Goal: Task Accomplishment & Management: Complete application form

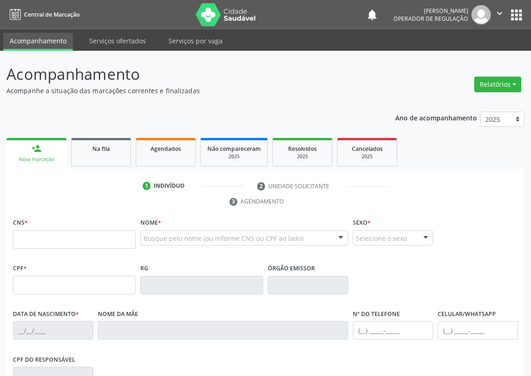
drag, startPoint x: 0, startPoint y: 0, endPoint x: 18, endPoint y: 236, distance: 237.1
click at [18, 236] on input "text" at bounding box center [74, 239] width 123 height 18
click at [22, 235] on input "text" at bounding box center [74, 239] width 123 height 18
type input "707 4080 1259 8475"
type input "104.009.454-60"
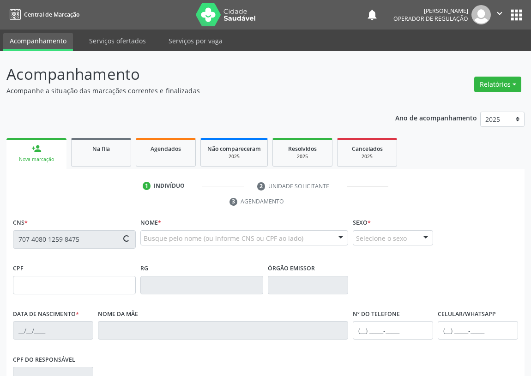
type input "18[DATE]"
type input "[PERSON_NAME]"
type input "[PHONE_NUMBER]"
type input "824"
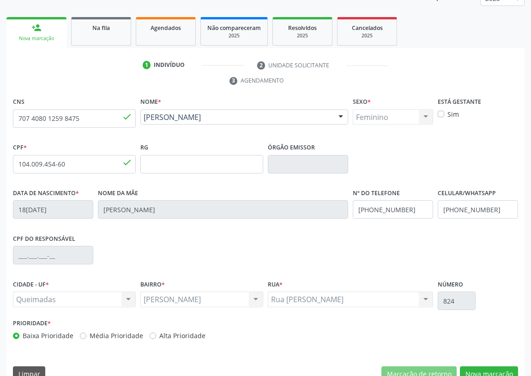
scroll to position [126, 0]
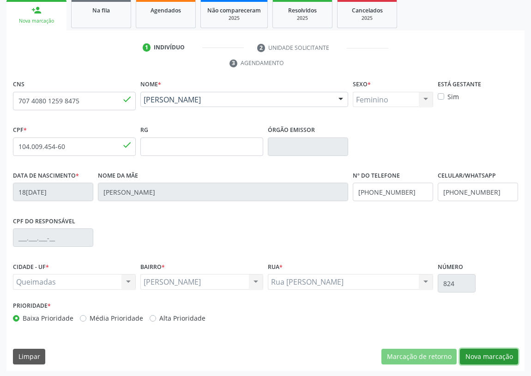
drag, startPoint x: 484, startPoint y: 356, endPoint x: 119, endPoint y: 264, distance: 376.4
click at [462, 351] on button "Nova marcação" at bounding box center [489, 357] width 58 height 16
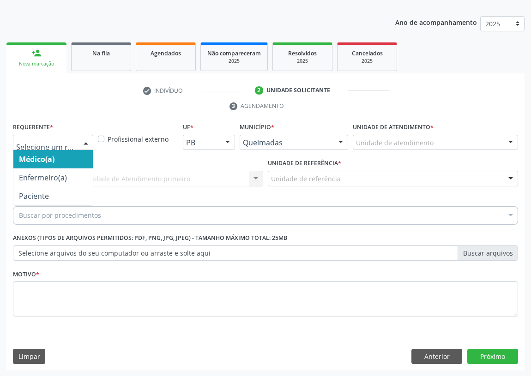
drag, startPoint x: 85, startPoint y: 139, endPoint x: 64, endPoint y: 182, distance: 47.5
click at [83, 143] on div at bounding box center [86, 143] width 14 height 16
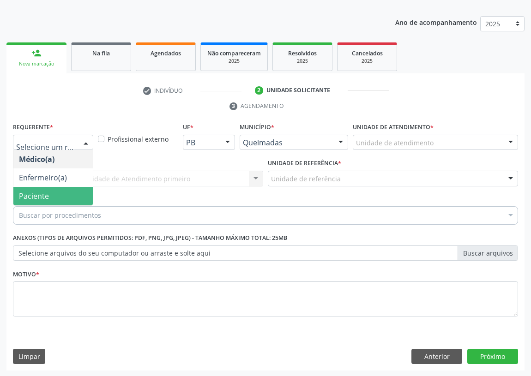
drag, startPoint x: 68, startPoint y: 194, endPoint x: 177, endPoint y: 175, distance: 110.6
click at [70, 190] on span "Paciente" at bounding box center [52, 196] width 79 height 18
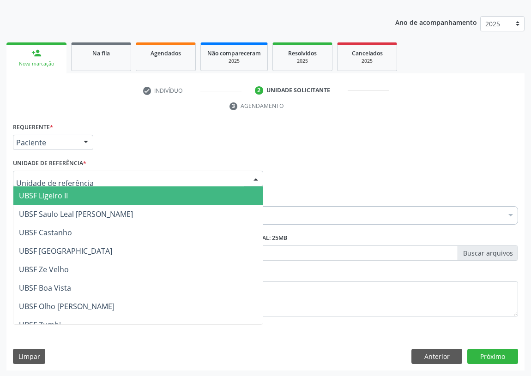
drag, startPoint x: 236, startPoint y: 180, endPoint x: 32, endPoint y: 252, distance: 215.5
click at [230, 181] on div at bounding box center [138, 179] width 250 height 16
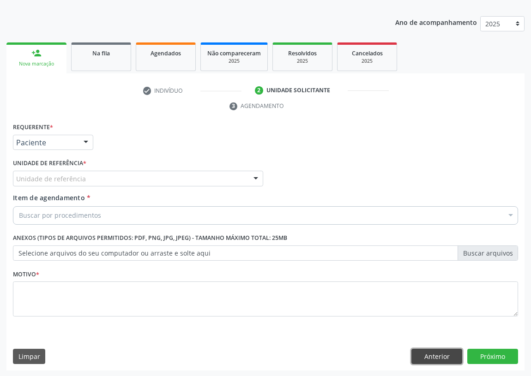
click at [445, 358] on button "Anterior" at bounding box center [437, 357] width 51 height 16
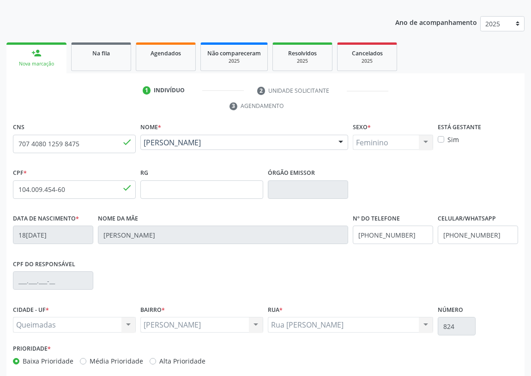
scroll to position [138, 0]
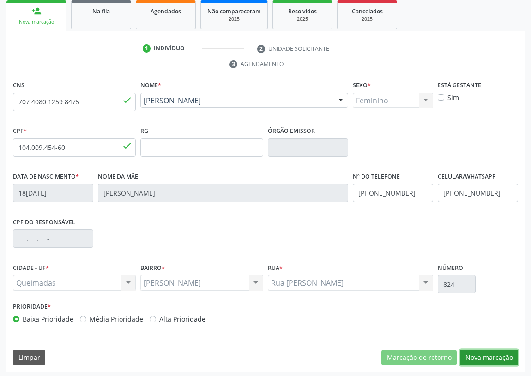
drag, startPoint x: 492, startPoint y: 355, endPoint x: 2, endPoint y: 250, distance: 500.7
click at [491, 355] on button "Nova marcação" at bounding box center [489, 358] width 58 height 16
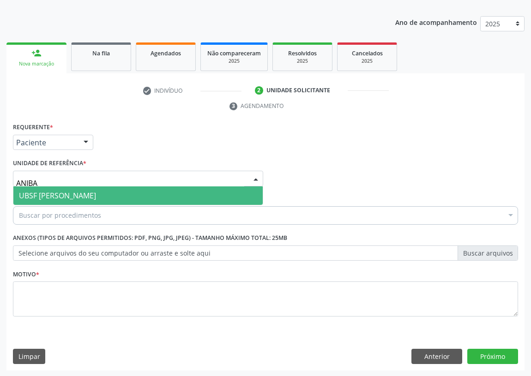
type input "[PERSON_NAME]"
click at [56, 197] on span "UBSF [PERSON_NAME]" at bounding box center [57, 196] width 77 height 10
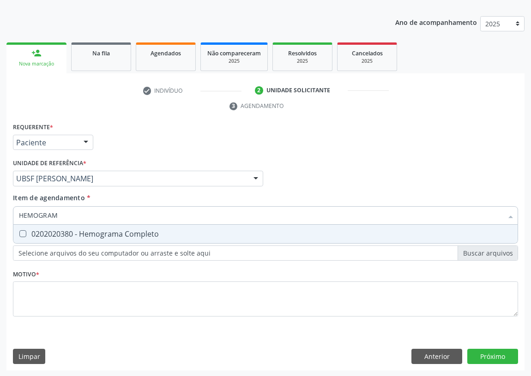
type input "HEMOGRAMA"
drag, startPoint x: 23, startPoint y: 235, endPoint x: 41, endPoint y: 218, distance: 24.5
click at [30, 229] on span "0202020380 - Hemograma Completo" at bounding box center [265, 234] width 504 height 18
checkbox Completo "true"
drag, startPoint x: 35, startPoint y: 215, endPoint x: 0, endPoint y: 215, distance: 34.6
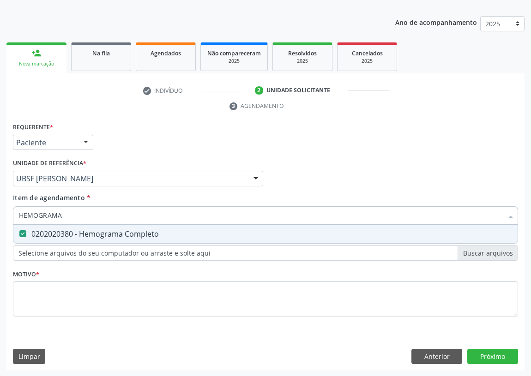
click at [0, 215] on div "Acompanhamento Acompanhe a situação das marcações correntes e finalizadas Relat…" at bounding box center [265, 166] width 531 height 422
type input "C"
checkbox Completo "false"
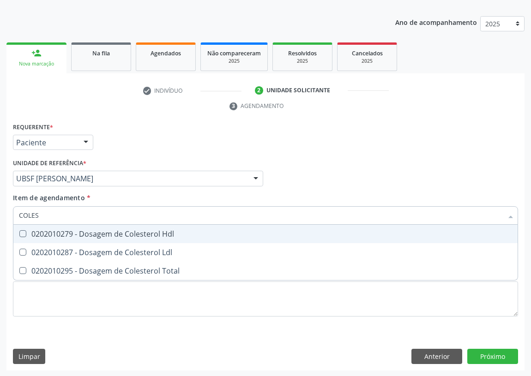
type input "COLEST"
drag, startPoint x: 21, startPoint y: 232, endPoint x: 20, endPoint y: 254, distance: 21.7
click at [21, 235] on Hdl at bounding box center [22, 233] width 7 height 7
click at [19, 235] on Hdl "checkbox" at bounding box center [16, 234] width 6 height 6
checkbox Hdl "true"
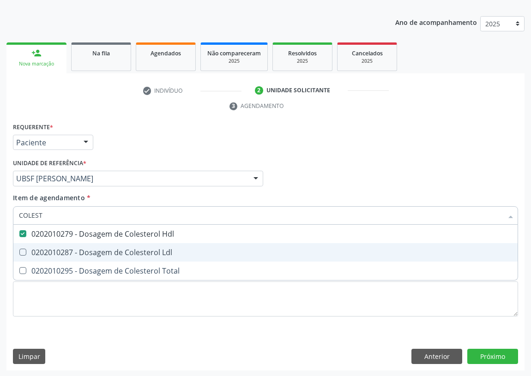
drag, startPoint x: 21, startPoint y: 254, endPoint x: 38, endPoint y: 230, distance: 29.1
click at [26, 248] on span "0202010287 - Dosagem de Colesterol Ldl" at bounding box center [265, 252] width 504 height 18
checkbox Ldl "true"
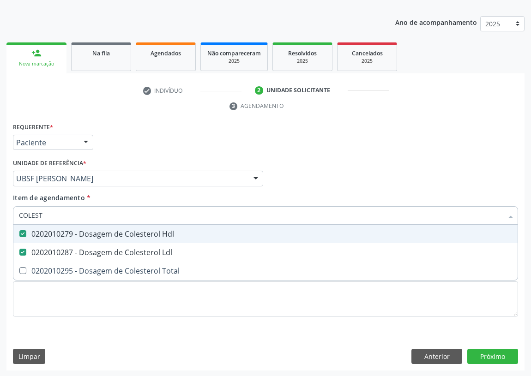
drag, startPoint x: 10, startPoint y: 215, endPoint x: 0, endPoint y: 214, distance: 10.3
click at [0, 214] on div "Acompanhamento Acompanhe a situação das marcações correntes e finalizadas Relat…" at bounding box center [265, 166] width 531 height 422
type input "TR"
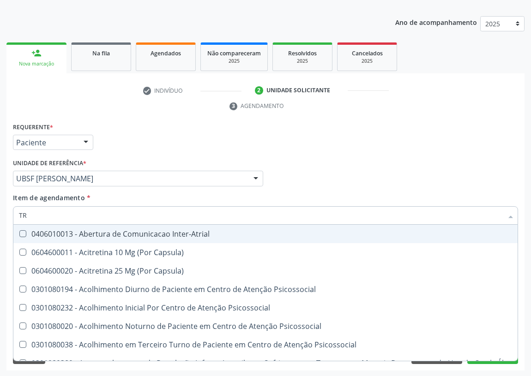
checkbox Inter-Atrial "false"
checkbox Capsula\) "false"
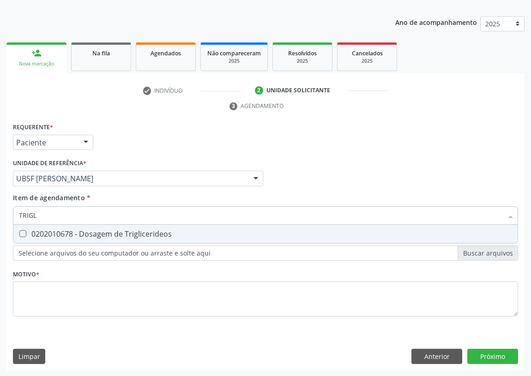
type input "TRIGLI"
drag, startPoint x: 18, startPoint y: 235, endPoint x: 55, endPoint y: 212, distance: 42.8
click at [20, 230] on div at bounding box center [16, 233] width 7 height 7
checkbox Triglicerideos "true"
drag, startPoint x: 23, startPoint y: 215, endPoint x: 0, endPoint y: 212, distance: 22.7
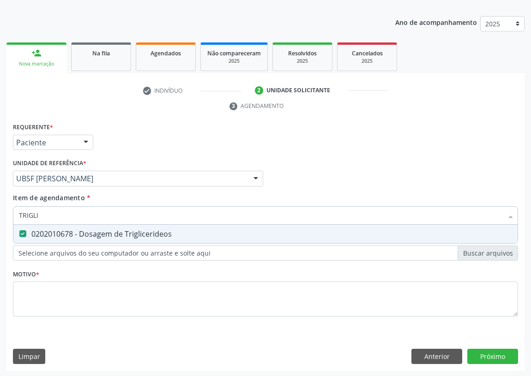
click at [0, 215] on div "Acompanhamento Acompanhe a situação das marcações correntes e finalizadas Relat…" at bounding box center [265, 166] width 531 height 422
type input "G"
checkbox Triglicerideos "false"
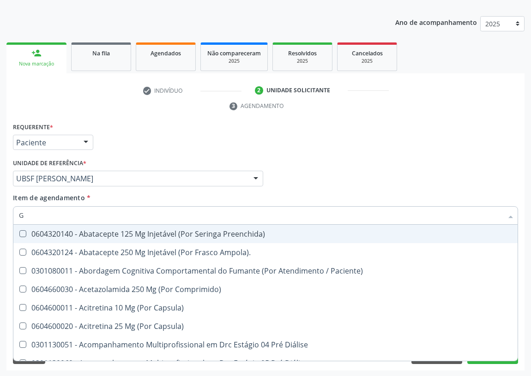
type input "GL"
checkbox Bucomaxilofacial "true"
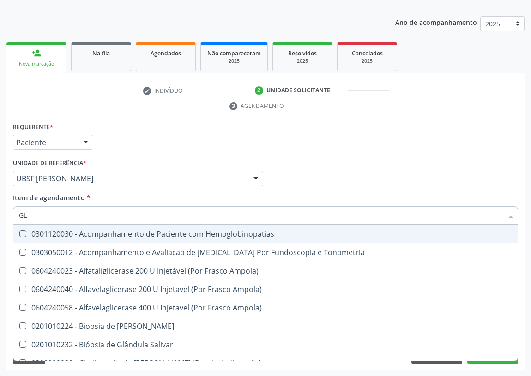
type input "GLI"
checkbox Dosagens\) "true"
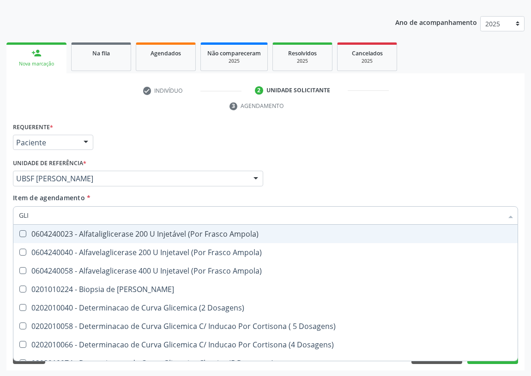
type input "GLIC"
checkbox Glicosilada "true"
checkbox Triglicerideos "false"
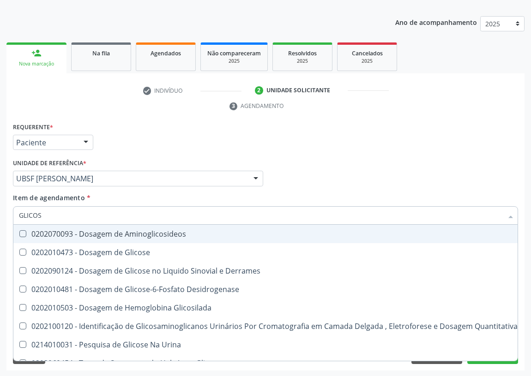
type input "GLICOSE"
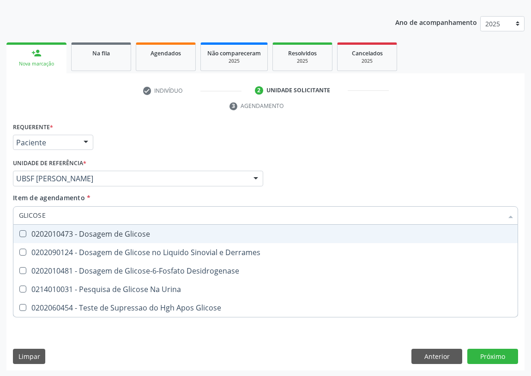
click at [22, 235] on Glicose at bounding box center [22, 233] width 7 height 7
click at [19, 235] on Glicose "checkbox" at bounding box center [16, 234] width 6 height 6
checkbox Glicose "true"
drag, startPoint x: 46, startPoint y: 215, endPoint x: 0, endPoint y: 215, distance: 46.2
click at [0, 215] on div "Acompanhamento Acompanhe a situação das marcações correntes e finalizadas Relat…" at bounding box center [265, 166] width 531 height 422
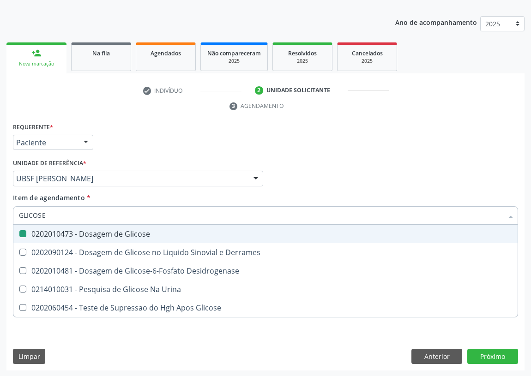
type input "H"
checkbox Glicose "false"
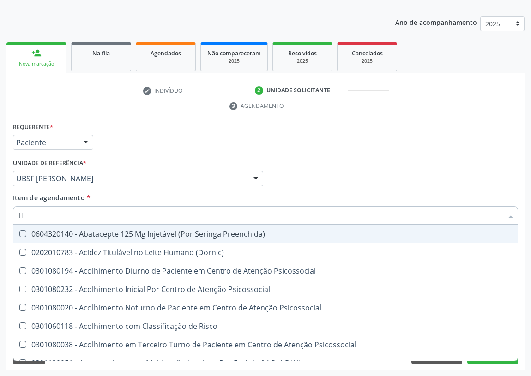
type input "HE"
checkbox C "true"
checkbox Hdl "false"
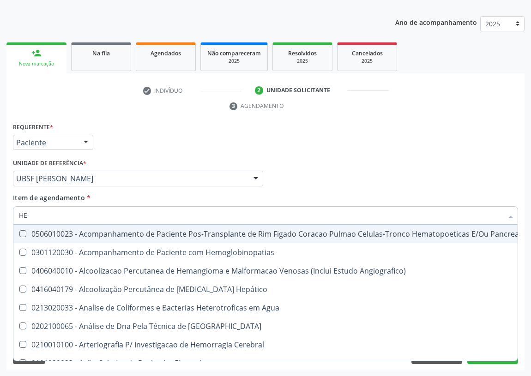
type input "HEM"
checkbox Transplante "true"
checkbox Completo "false"
type input "HEMO"
checkbox Retro-Retal "true"
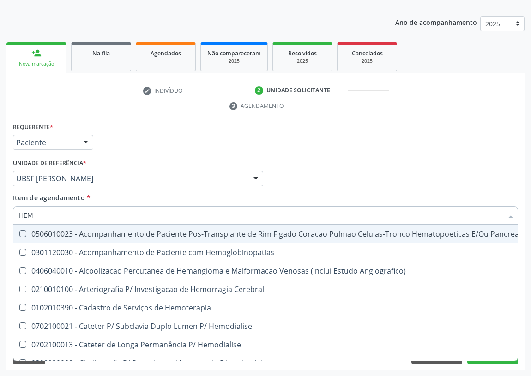
checkbox Completo "false"
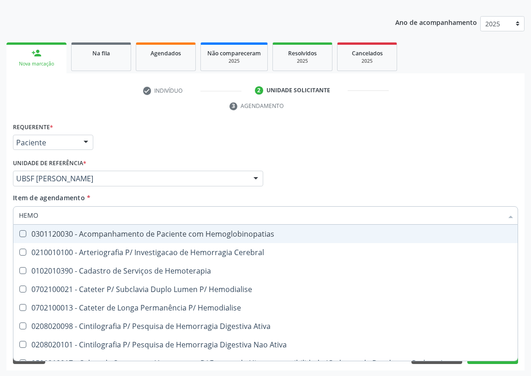
type input "HEMOG"
checkbox Carboxi-Hemoglobina "true"
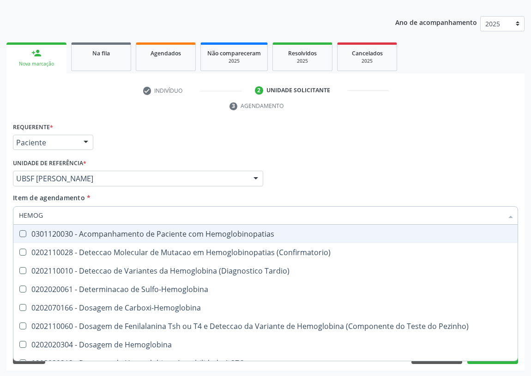
type input "HEMOGL"
checkbox Completo "false"
type input "HEMOGLO"
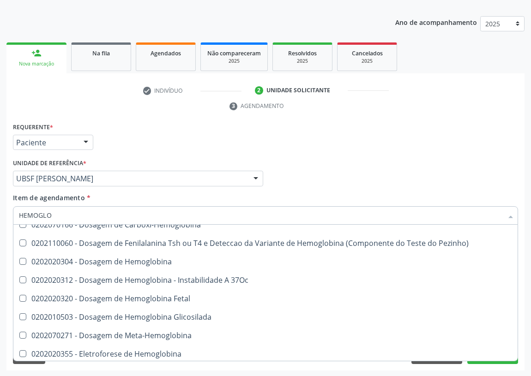
scroll to position [84, 0]
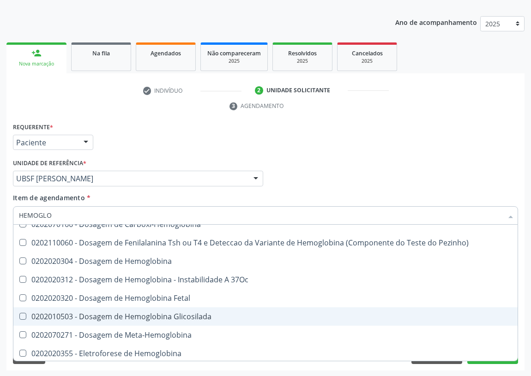
drag, startPoint x: 155, startPoint y: 316, endPoint x: 48, endPoint y: 300, distance: 108.4
click at [142, 316] on div "0202010503 - Dosagem de Hemoglobina Glicosilada" at bounding box center [265, 316] width 493 height 7
checkbox Glicosilada "true"
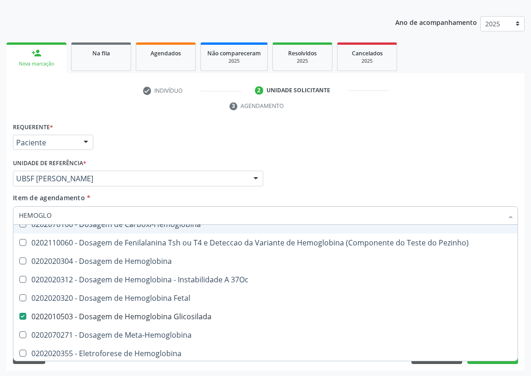
drag, startPoint x: 54, startPoint y: 216, endPoint x: 0, endPoint y: 217, distance: 53.1
click at [0, 217] on div "Acompanhamento Acompanhe a situação das marcações correntes e finalizadas Relat…" at bounding box center [265, 166] width 531 height 422
type input "I"
checkbox Glicosilada "false"
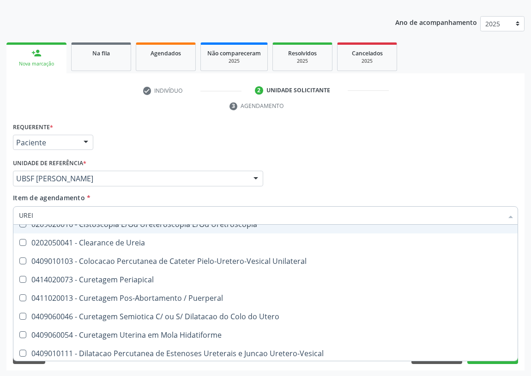
scroll to position [0, 0]
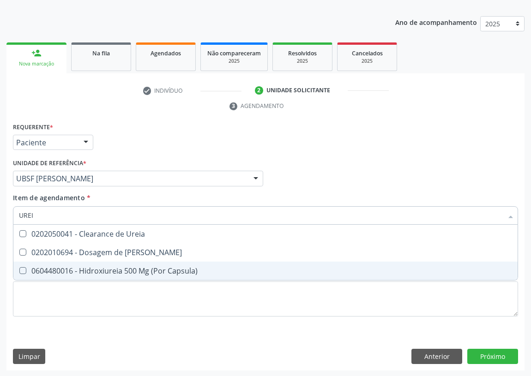
type input "UREIA"
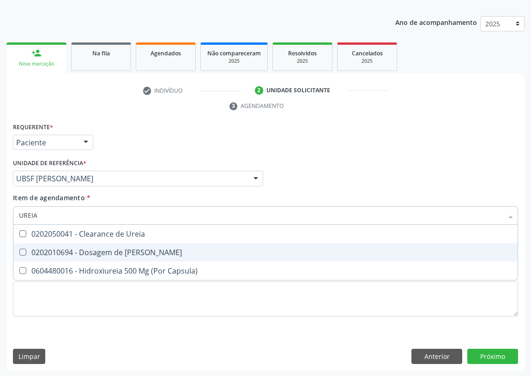
drag, startPoint x: 24, startPoint y: 250, endPoint x: 31, endPoint y: 236, distance: 16.1
click at [27, 243] on span "0202010694 - Dosagem de [PERSON_NAME]" at bounding box center [265, 252] width 504 height 18
checkbox Ureia "true"
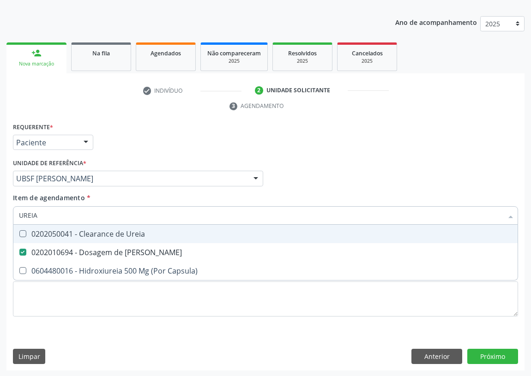
drag, startPoint x: 43, startPoint y: 211, endPoint x: 1, endPoint y: 214, distance: 42.6
click at [1, 214] on div "Acompanhamento Acompanhe a situação das marcações correntes e finalizadas Relat…" at bounding box center [265, 166] width 531 height 422
type input "V"
checkbox Ureia "false"
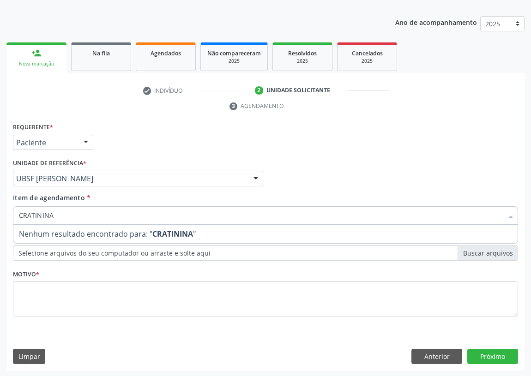
click at [31, 216] on input "CRATININA" at bounding box center [261, 215] width 484 height 18
type input "CREATININA"
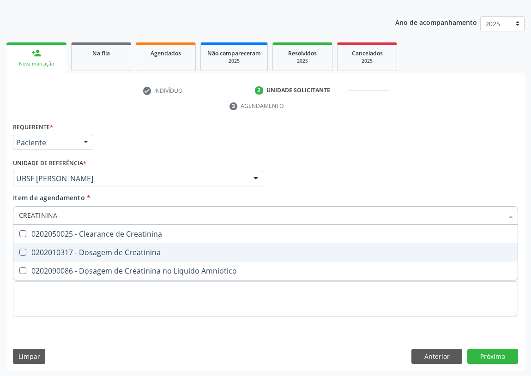
drag, startPoint x: 21, startPoint y: 251, endPoint x: 38, endPoint y: 225, distance: 30.6
click at [23, 249] on Creatinina at bounding box center [22, 252] width 7 height 7
click at [19, 249] on Creatinina "checkbox" at bounding box center [16, 252] width 6 height 6
checkbox Creatinina "true"
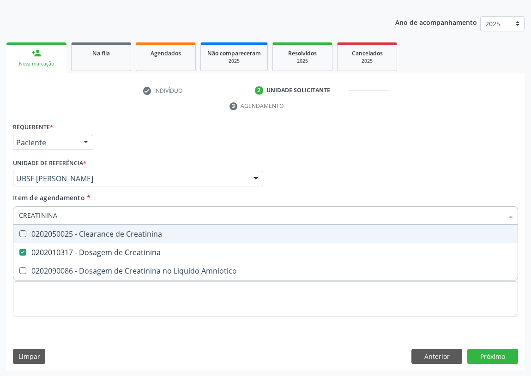
drag, startPoint x: 65, startPoint y: 213, endPoint x: 8, endPoint y: 218, distance: 57.5
click at [8, 218] on div "Requerente * Paciente Médico(a) Enfermeiro(a) Paciente Nenhum resultado encontr…" at bounding box center [265, 246] width 518 height 251
type input "02"
checkbox Creatinina "false"
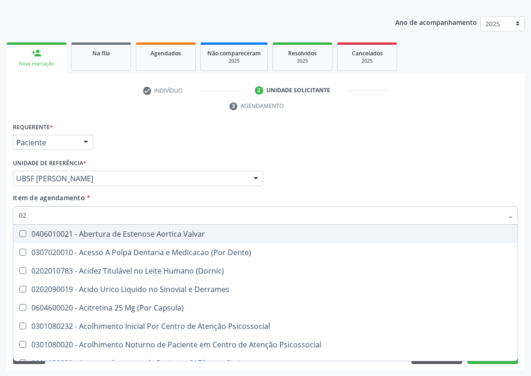
type input "020"
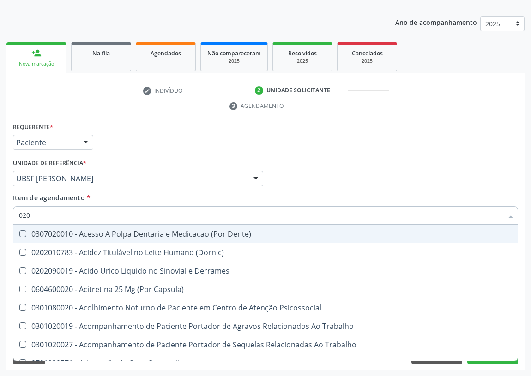
checkbox Hdl "true"
checkbox Ldl "true"
checkbox Creatinina "true"
checkbox Glicose "true"
checkbox Glicosilada "true"
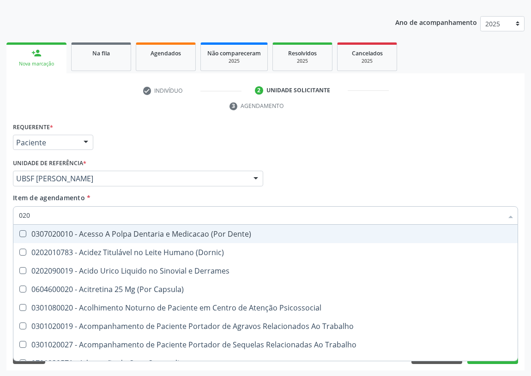
checkbox Triglicerideos "true"
checkbox Ureia "true"
checkbox Segmento\) "false"
checkbox Anvisa "false"
checkbox Organico "false"
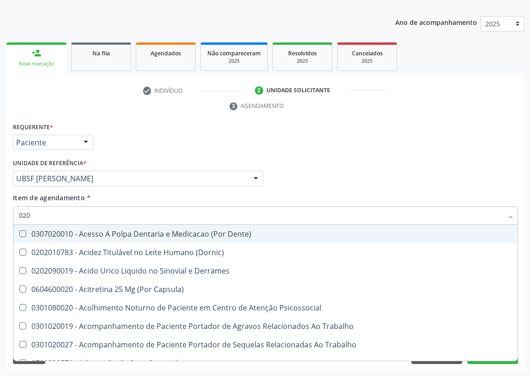
checkbox Salivar "false"
checkbox Sextante "false"
checkbox Grampo "false"
checkbox Parafusos\) "false"
checkbox Completo "true"
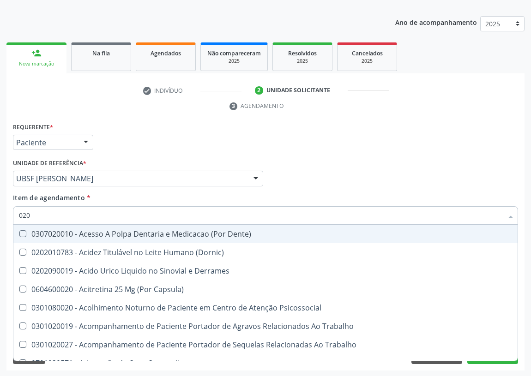
type input "0202"
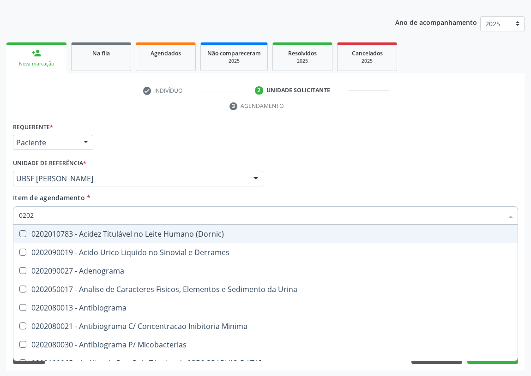
checkbox Hdl "true"
checkbox Ldl "true"
checkbox Creatinina "true"
checkbox Glicose "true"
checkbox Glicosilada "true"
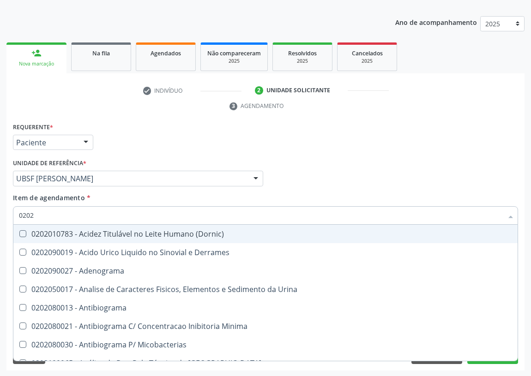
checkbox Triglicerideos "true"
checkbox Ureia "true"
checkbox Completo "true"
checkbox Bilateral "false"
checkbox Unilateral "false"
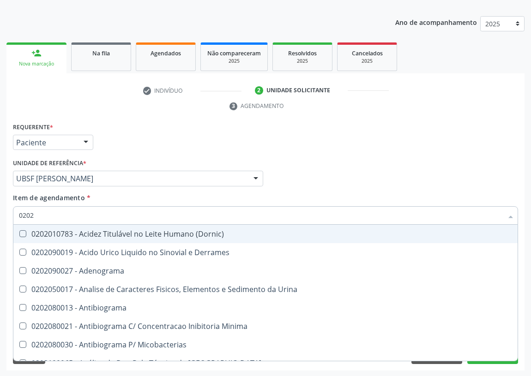
checkbox Sifilis "false"
type input "02020"
checkbox Barbituratos "true"
checkbox Benzodiazepinicos "true"
checkbox Calcitonina "true"
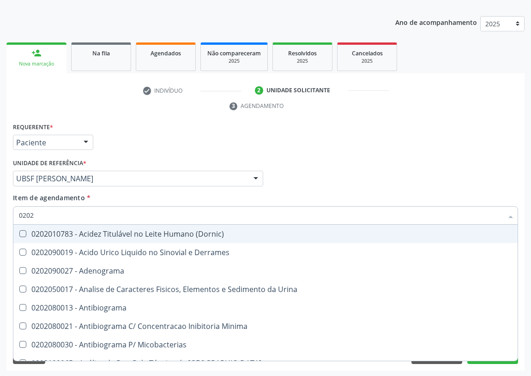
checkbox Hdl "false"
checkbox Ldl "false"
checkbox Creatinina "false"
checkbox Xiii "true"
checkbox Formaldeido "true"
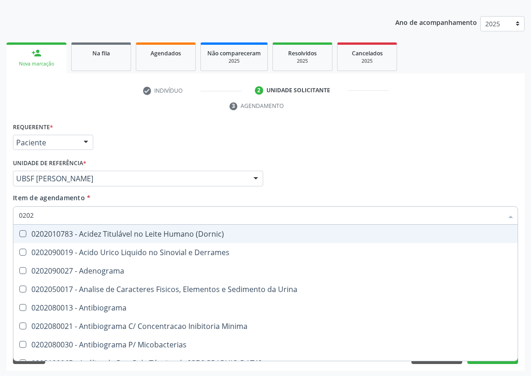
checkbox Glicose "false"
checkbox Glicosilada "false"
checkbox Horas\) "true"
checkbox Quinidina "true"
checkbox Triglicerideos "false"
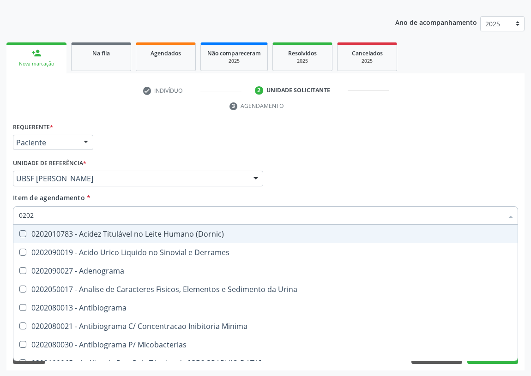
checkbox Ureia "false"
checkbox Zinco "true"
checkbox Completo "false"
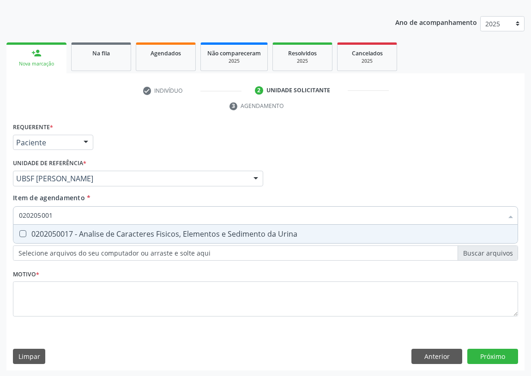
type input "0202050017"
drag, startPoint x: 20, startPoint y: 230, endPoint x: 73, endPoint y: 204, distance: 59.3
click at [23, 230] on Urina at bounding box center [22, 233] width 7 height 7
click at [19, 231] on Urina "checkbox" at bounding box center [16, 234] width 6 height 6
checkbox Urina "true"
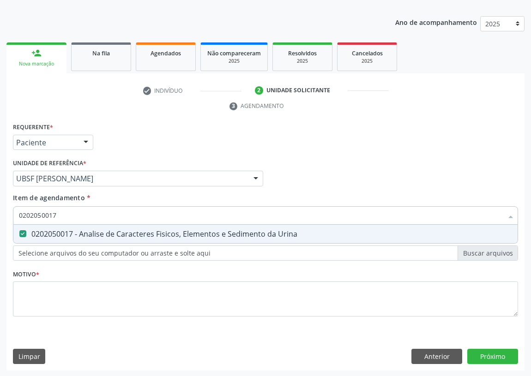
drag, startPoint x: 63, startPoint y: 210, endPoint x: 0, endPoint y: 223, distance: 64.5
click at [0, 223] on div "Acompanhamento Acompanhe a situação das marcações correntes e finalizadas Relat…" at bounding box center [265, 166] width 531 height 422
type input "A"
checkbox Urina "false"
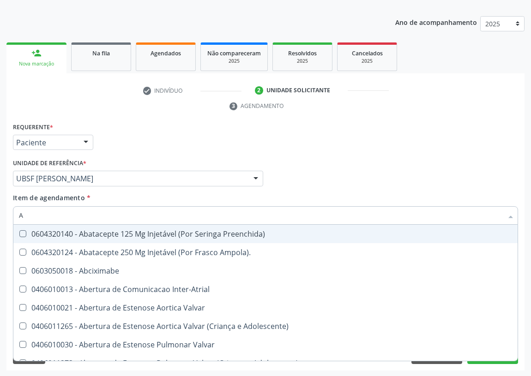
type input "AC"
checkbox Cnrac\) "true"
checkbox Urina "false"
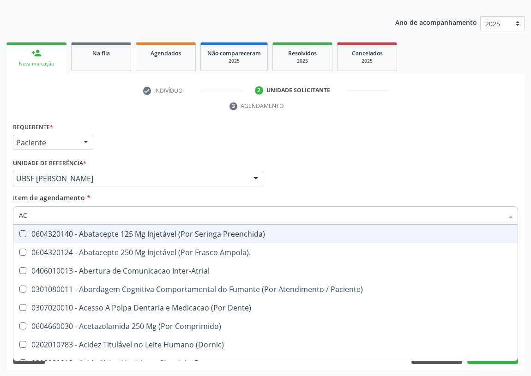
type input "ACI"
checkbox Urina "false"
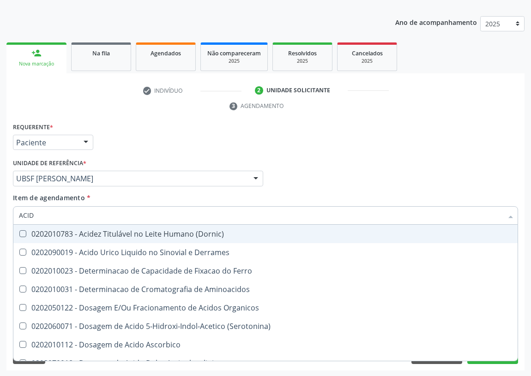
type input "ACIDO"
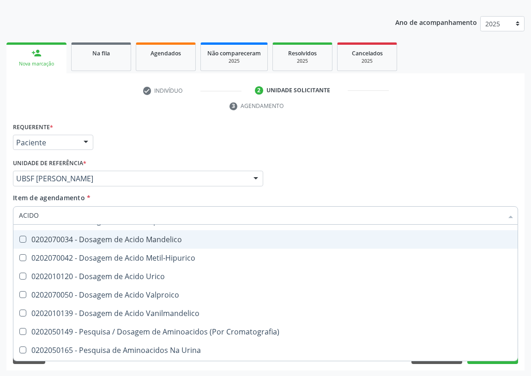
scroll to position [126, 0]
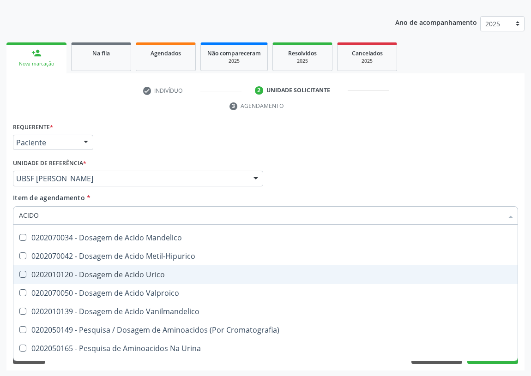
drag, startPoint x: 148, startPoint y: 275, endPoint x: 85, endPoint y: 265, distance: 64.1
click at [140, 273] on div "0202010120 - Dosagem de Acido Urico" at bounding box center [265, 274] width 493 height 7
checkbox Urico "true"
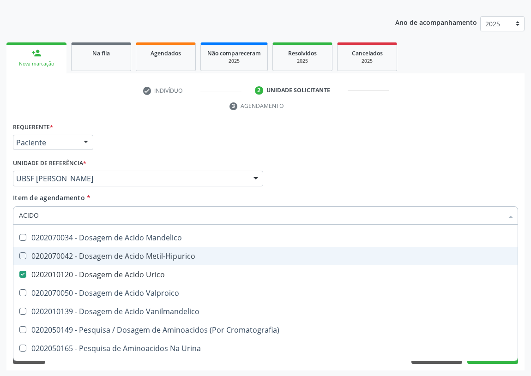
drag, startPoint x: 42, startPoint y: 214, endPoint x: 6, endPoint y: 219, distance: 36.0
click at [8, 219] on div "Requerente * Paciente Médico(a) Enfermeiro(a) Paciente Nenhum resultado encontr…" at bounding box center [265, 246] width 518 height 251
type input "P"
checkbox Urico "false"
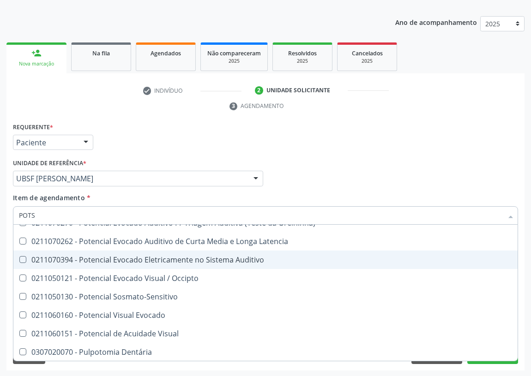
scroll to position [0, 0]
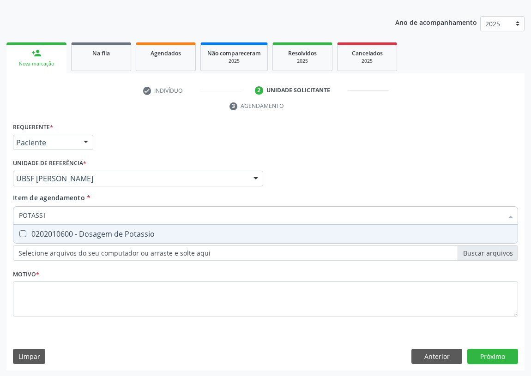
type input "POTASSIO"
click at [23, 235] on Potassio at bounding box center [22, 233] width 7 height 7
click at [19, 235] on Potassio "checkbox" at bounding box center [16, 234] width 6 height 6
checkbox Potassio "true"
drag, startPoint x: 56, startPoint y: 217, endPoint x: 4, endPoint y: 217, distance: 52.7
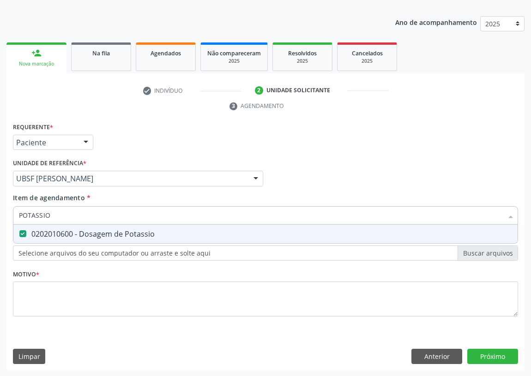
click at [4, 217] on div "Acompanhamento Acompanhe a situação das marcações correntes e finalizadas Relat…" at bounding box center [265, 166] width 531 height 422
type input "T"
checkbox Potassio "false"
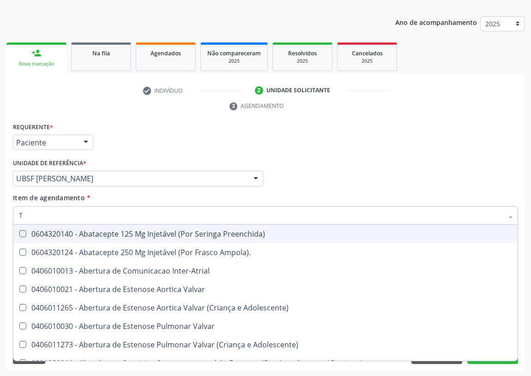
type input "TR"
checkbox Urina "false"
checkbox Atendimentos-Mês\) "true"
type input "TRI"
checkbox Vaginal "true"
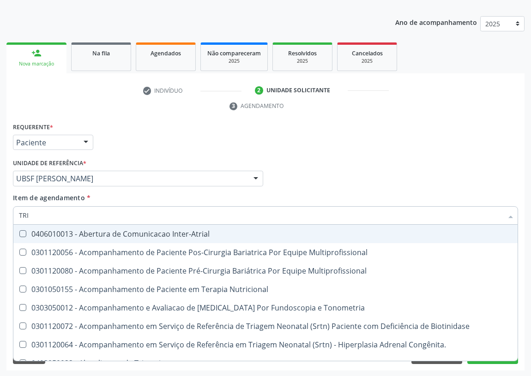
type input "TRIG"
checkbox Multiprofissional "true"
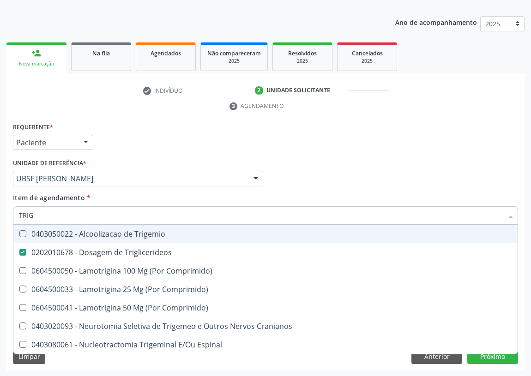
type input "TRIGL"
checkbox Trigemio "true"
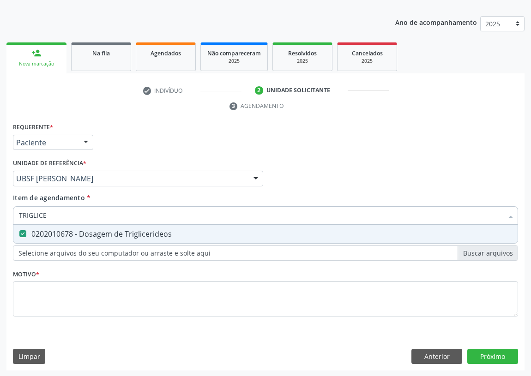
type input "TRIGLICER"
drag, startPoint x: 54, startPoint y: 216, endPoint x: 0, endPoint y: 214, distance: 53.6
click at [0, 215] on div "Acompanhamento Acompanhe a situação das marcações correntes e finalizadas Relat…" at bounding box center [265, 166] width 531 height 422
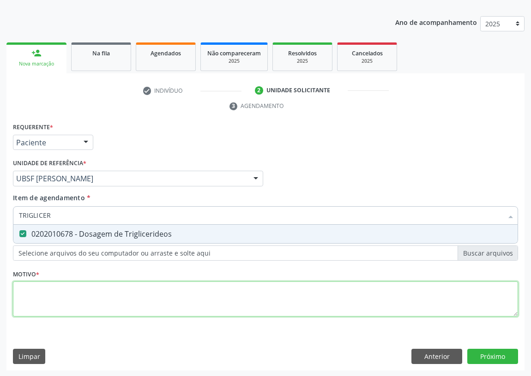
click at [31, 307] on div "Requerente * Paciente Médico(a) Enfermeiro(a) Paciente Nenhum resultado encontr…" at bounding box center [265, 225] width 505 height 209
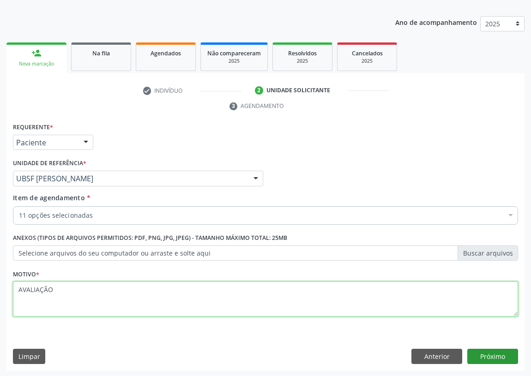
type textarea "AVALIAÇÃO"
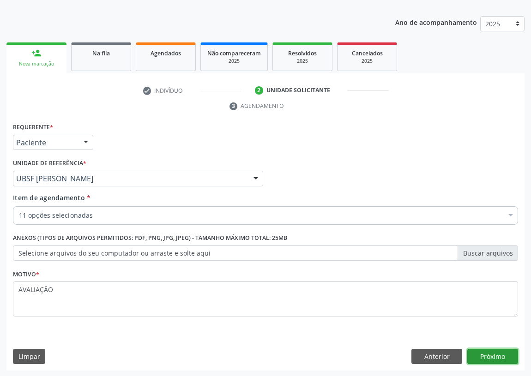
click at [501, 356] on button "Próximo" at bounding box center [492, 357] width 51 height 16
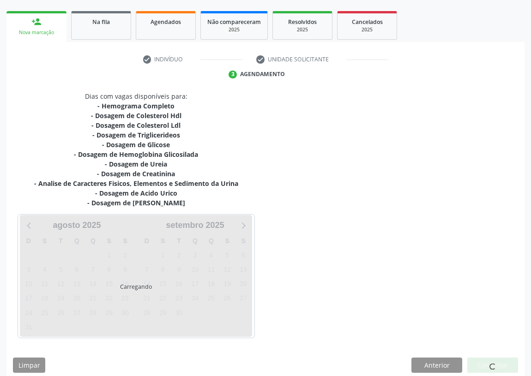
scroll to position [136, 0]
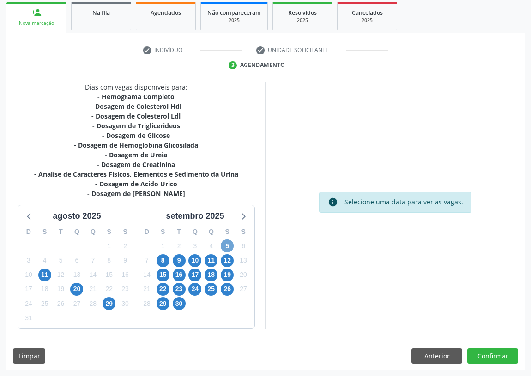
click at [226, 247] on span "5" at bounding box center [227, 246] width 13 height 13
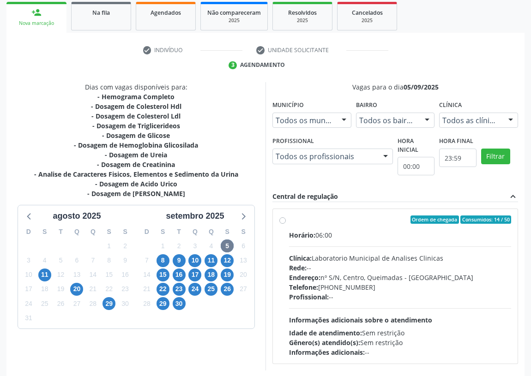
click at [289, 219] on label "Ordem de chegada Consumidos: 14 / 50 Horário: 06:00 Clínica: Laboratorio Munici…" at bounding box center [400, 287] width 222 height 142
click at [281, 219] on input "Ordem de chegada Consumidos: 14 / 50 Horário: 06:00 Clínica: Laboratorio Munici…" at bounding box center [282, 220] width 6 height 8
radio input "true"
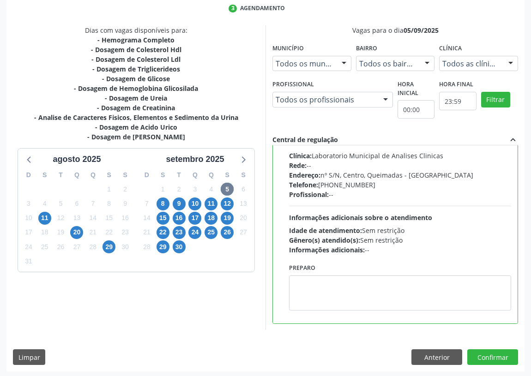
scroll to position [194, 0]
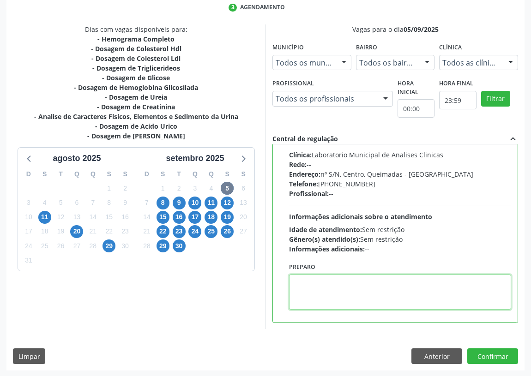
click at [310, 298] on textarea at bounding box center [400, 292] width 222 height 35
type textarea "IR EM [GEOGRAPHIC_DATA]"
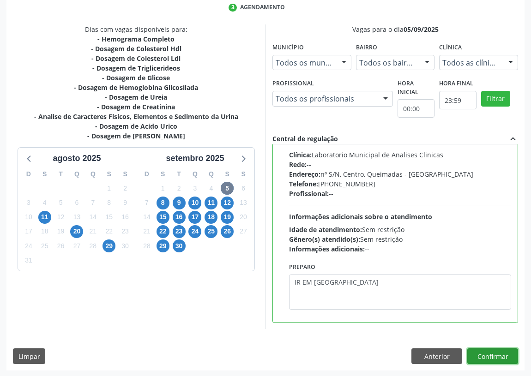
click at [487, 356] on button "Confirmar" at bounding box center [492, 357] width 51 height 16
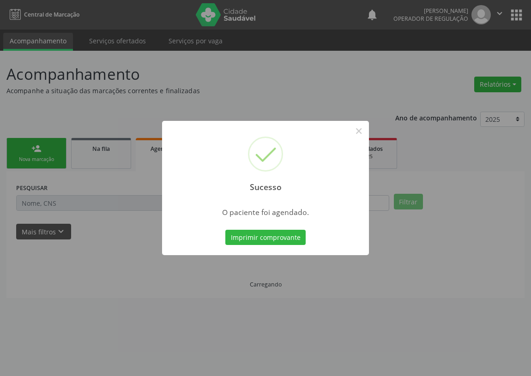
scroll to position [0, 0]
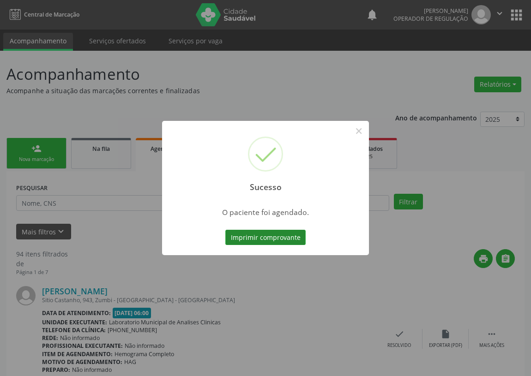
click at [270, 239] on button "Imprimir comprovante" at bounding box center [265, 238] width 80 height 16
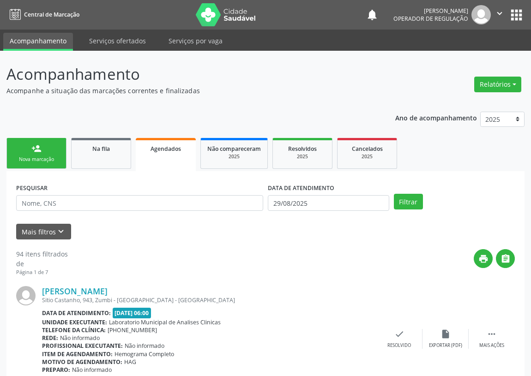
click at [19, 151] on link "person_add Nova marcação" at bounding box center [36, 153] width 60 height 31
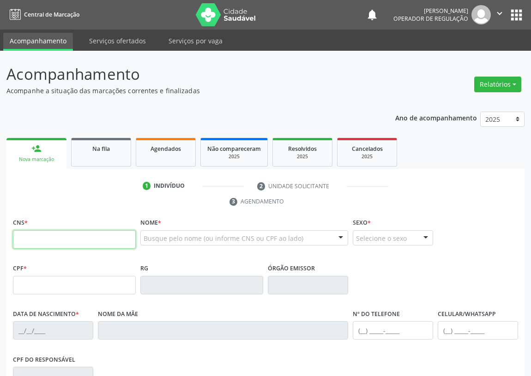
click at [30, 240] on input "text" at bounding box center [74, 239] width 123 height 18
type input "706 0083 4596 0948"
type input "675.756.094-15"
type input "2[DATE]"
type input "[PERSON_NAME]"
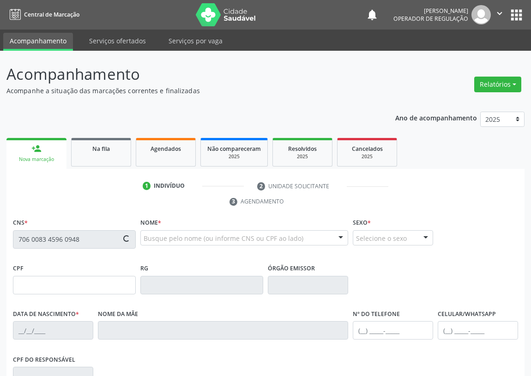
type input "[PHONE_NUMBER]"
type input "071.018.984-24"
type input "44"
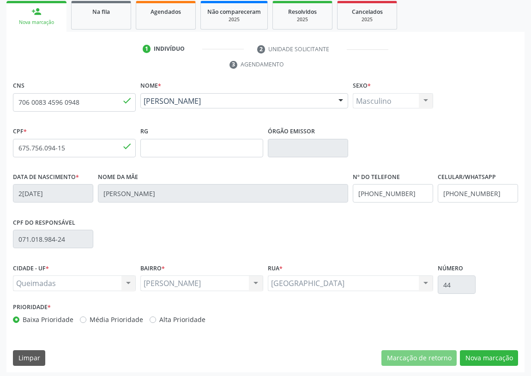
scroll to position [139, 0]
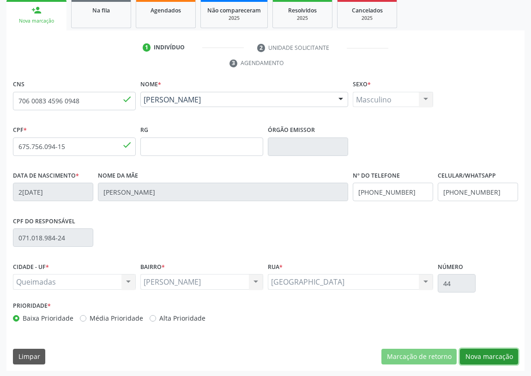
drag, startPoint x: 493, startPoint y: 358, endPoint x: 199, endPoint y: 291, distance: 301.8
click at [476, 354] on button "Nova marcação" at bounding box center [489, 357] width 58 height 16
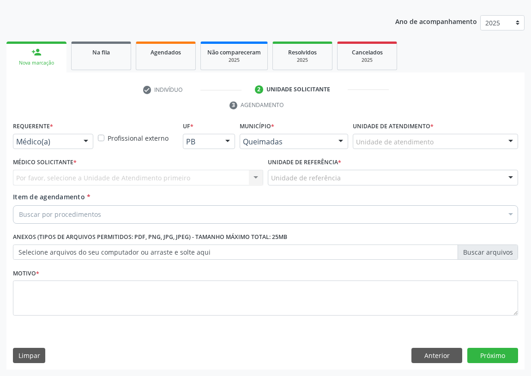
scroll to position [96, 0]
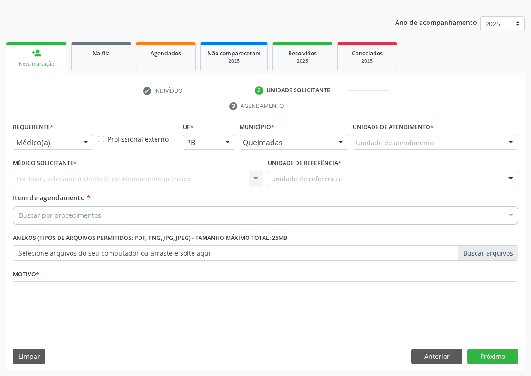
click at [88, 140] on div at bounding box center [86, 143] width 14 height 16
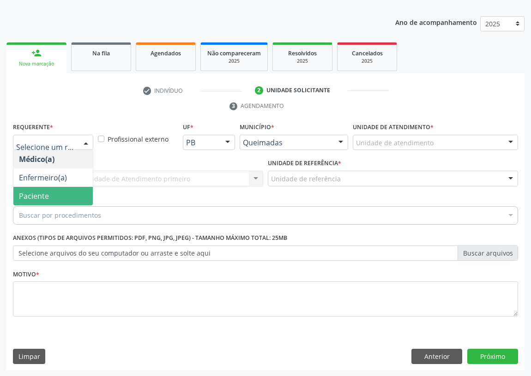
click at [74, 194] on span "Paciente" at bounding box center [52, 196] width 79 height 18
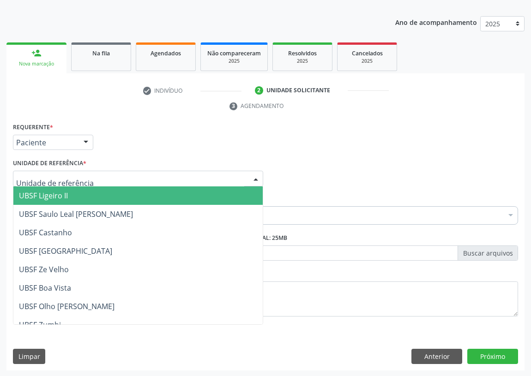
drag, startPoint x: 244, startPoint y: 179, endPoint x: 132, endPoint y: 240, distance: 127.9
click at [243, 178] on div at bounding box center [138, 179] width 250 height 16
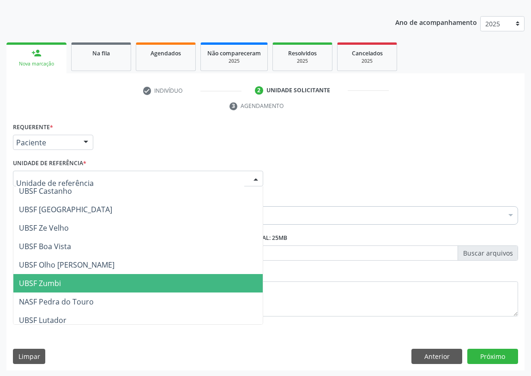
scroll to position [84, 0]
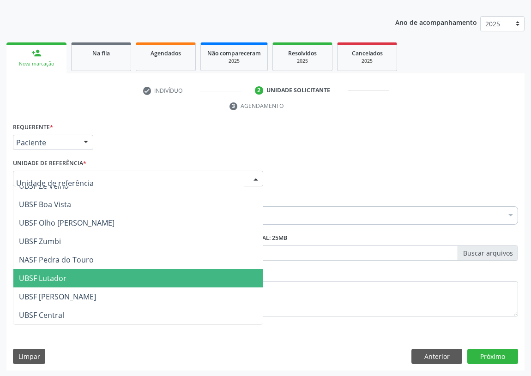
click at [57, 282] on span "UBSF Lutador" at bounding box center [43, 278] width 48 height 10
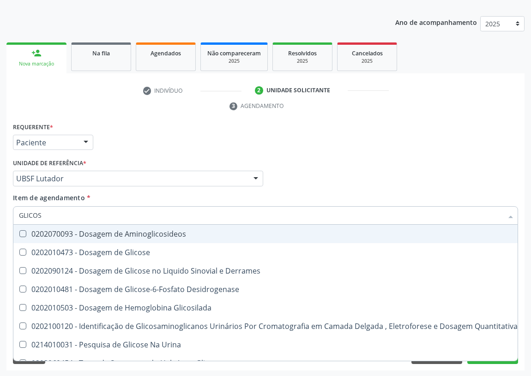
type input "GLICOSE"
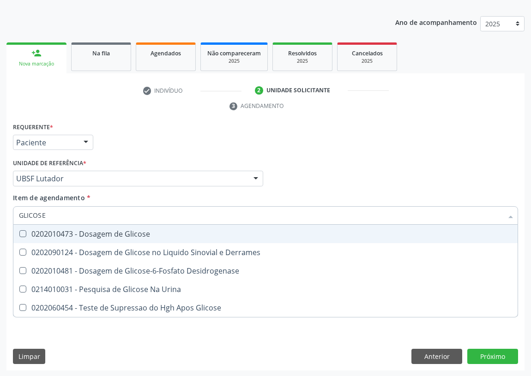
click at [22, 234] on Glicose at bounding box center [22, 233] width 7 height 7
click at [19, 234] on Glicose "checkbox" at bounding box center [16, 234] width 6 height 6
checkbox Glicose "true"
drag, startPoint x: 496, startPoint y: 356, endPoint x: 109, endPoint y: 338, distance: 387.0
click at [493, 355] on div "Requerente * Paciente Médico(a) Enfermeiro(a) Paciente Nenhum resultado encontr…" at bounding box center [265, 246] width 518 height 251
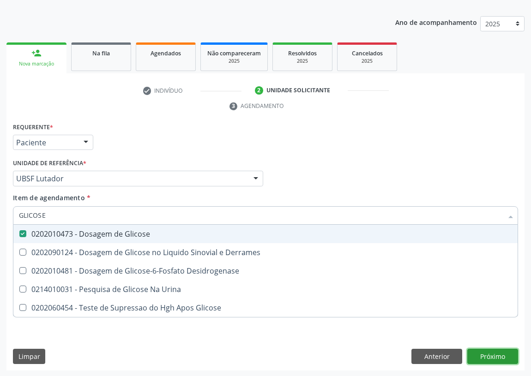
checkbox Derrames "true"
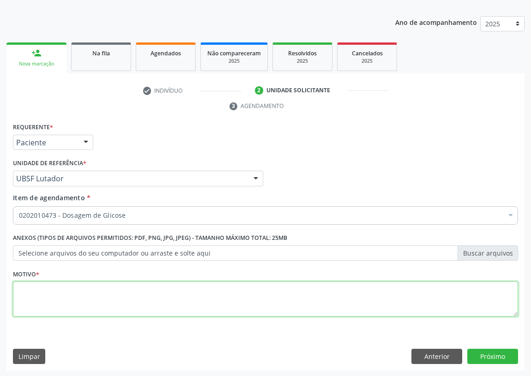
click at [43, 298] on textarea at bounding box center [265, 299] width 505 height 35
type textarea "AVALIAÇÃO"
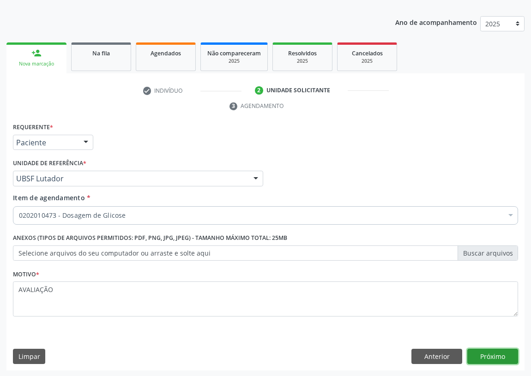
drag, startPoint x: 499, startPoint y: 356, endPoint x: 0, endPoint y: 244, distance: 511.2
click at [477, 351] on button "Próximo" at bounding box center [492, 357] width 51 height 16
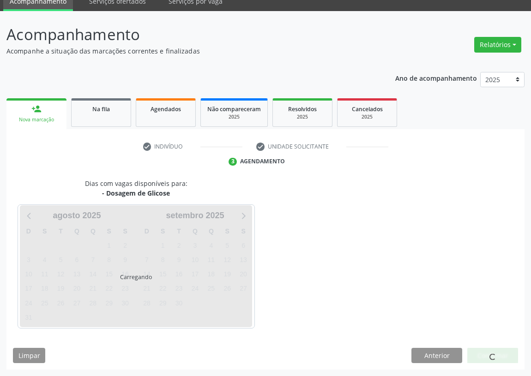
scroll to position [39, 0]
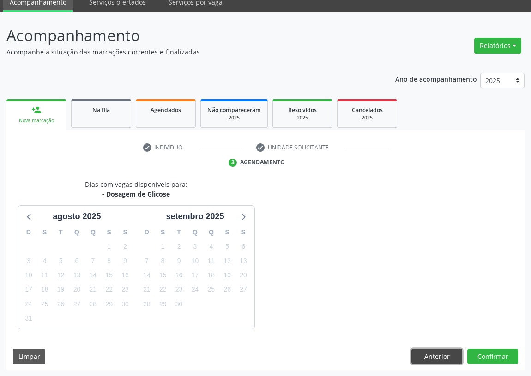
click at [442, 356] on button "Anterior" at bounding box center [437, 357] width 51 height 16
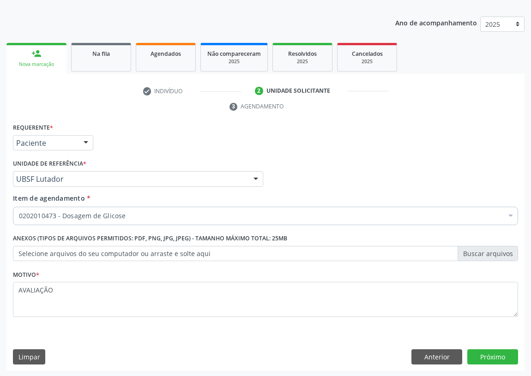
scroll to position [96, 0]
click at [483, 356] on button "Próximo" at bounding box center [492, 357] width 51 height 16
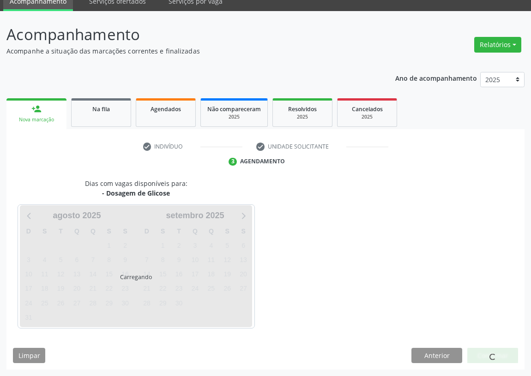
scroll to position [39, 0]
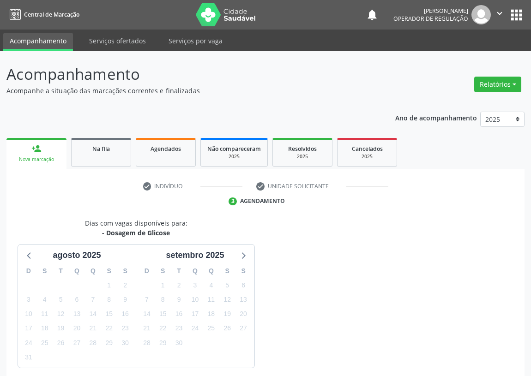
scroll to position [39, 0]
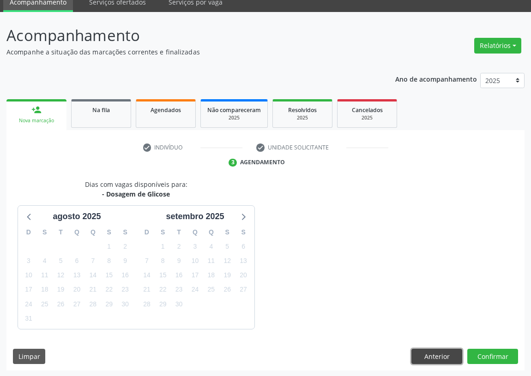
drag, startPoint x: 440, startPoint y: 357, endPoint x: 288, endPoint y: 328, distance: 154.3
click at [438, 356] on button "Anterior" at bounding box center [437, 357] width 51 height 16
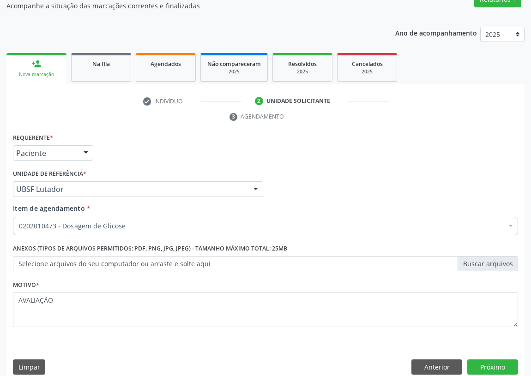
scroll to position [96, 0]
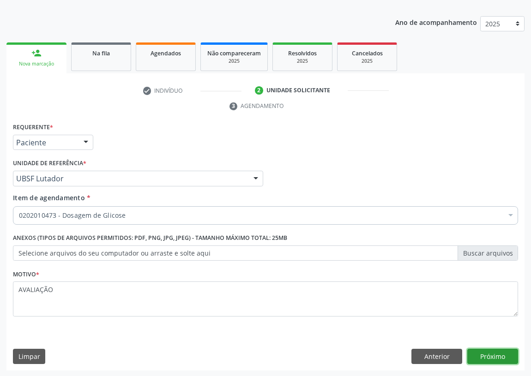
click at [485, 351] on button "Próximo" at bounding box center [492, 357] width 51 height 16
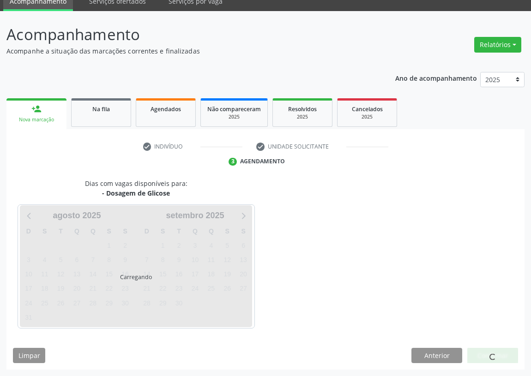
scroll to position [39, 0]
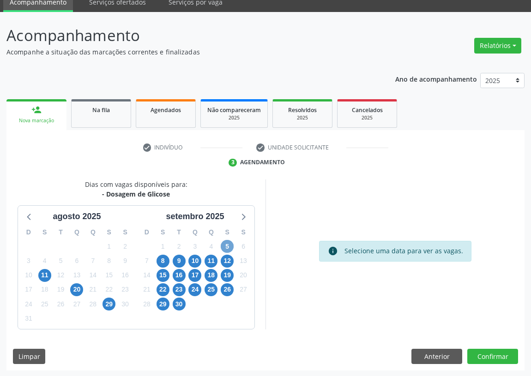
click at [225, 246] on span "5" at bounding box center [227, 246] width 13 height 13
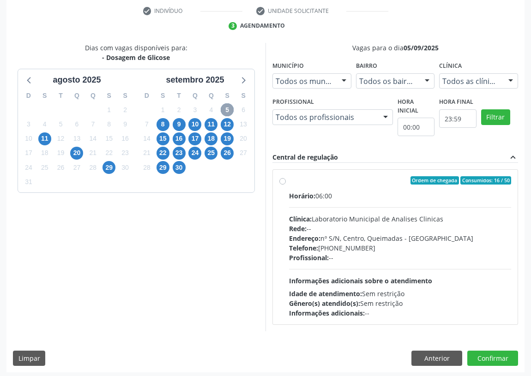
scroll to position [177, 0]
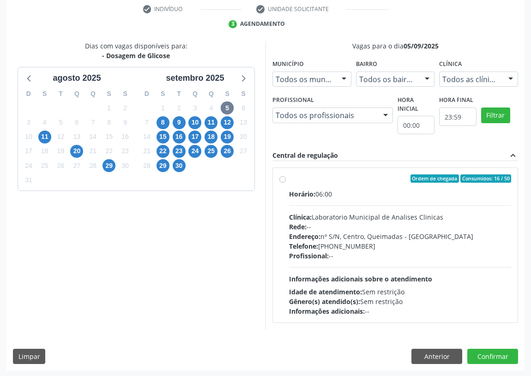
drag, startPoint x: 285, startPoint y: 179, endPoint x: 253, endPoint y: 200, distance: 37.7
click at [289, 179] on label "Ordem de chegada Consumidos: 16 / 50 Horário: 06:00 Clínica: Laboratorio Munici…" at bounding box center [400, 246] width 222 height 142
click at [282, 179] on input "Ordem de chegada Consumidos: 16 / 50 Horário: 06:00 Clínica: Laboratorio Munici…" at bounding box center [282, 179] width 6 height 8
radio input "true"
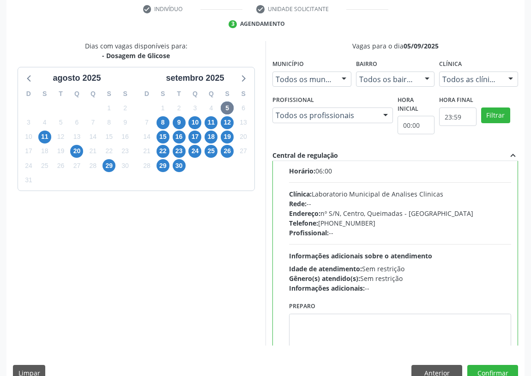
scroll to position [46, 0]
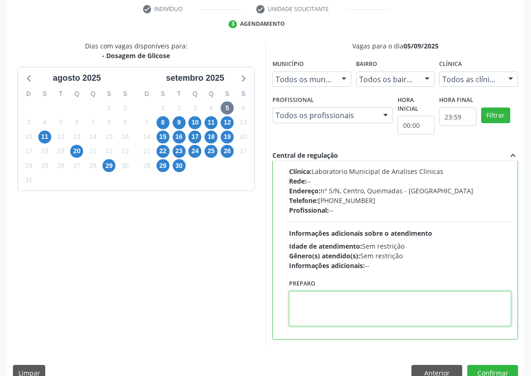
click at [309, 308] on textarea at bounding box center [400, 308] width 222 height 35
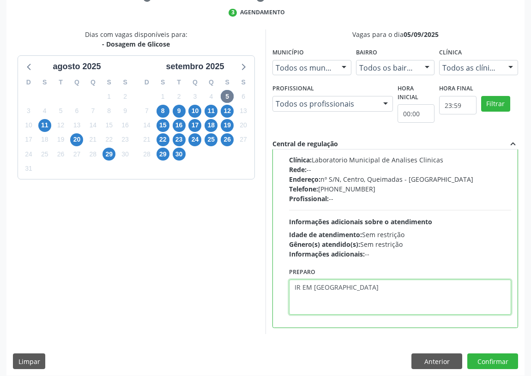
scroll to position [194, 0]
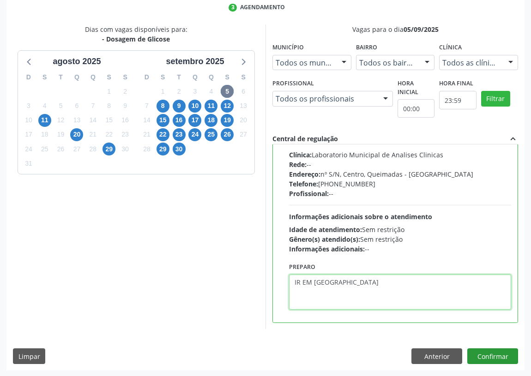
type textarea "IR EM [GEOGRAPHIC_DATA]"
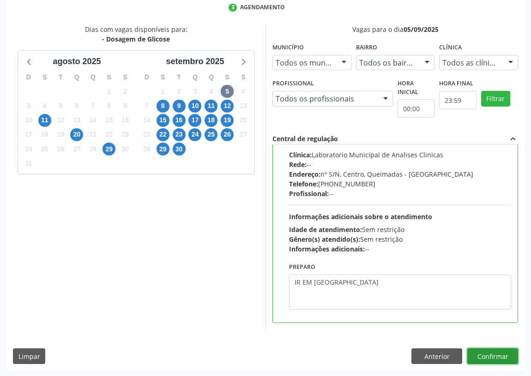
click at [501, 353] on button "Confirmar" at bounding box center [492, 357] width 51 height 16
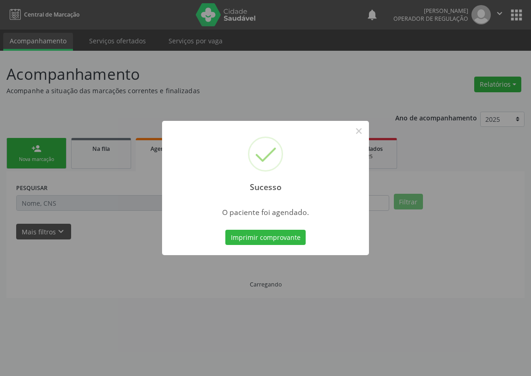
scroll to position [0, 0]
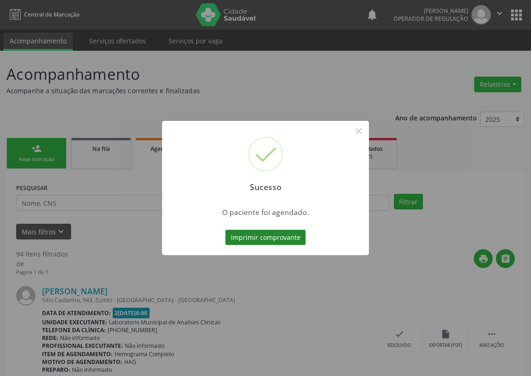
click at [280, 235] on button "Imprimir comprovante" at bounding box center [265, 238] width 80 height 16
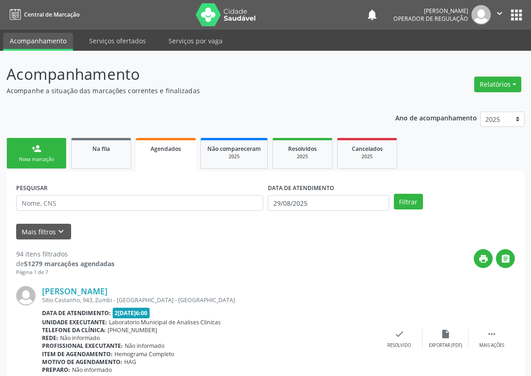
click at [33, 151] on div "person_add" at bounding box center [36, 149] width 10 height 10
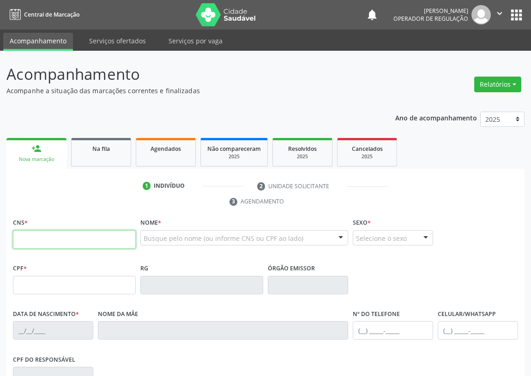
click at [30, 239] on input "text" at bounding box center [74, 239] width 123 height 18
click at [28, 239] on input "text" at bounding box center [74, 239] width 123 height 18
type input "898 0004 7105 7721"
type input "153.001.624-00"
type input "14/01/2005"
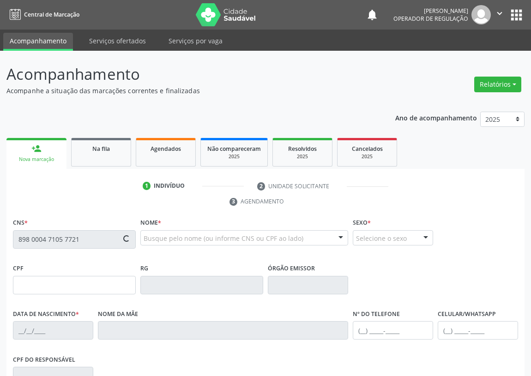
type input "Izabel Cristina da Silva"
type input "(83) 99316-3603"
type input "101.822.647-85"
type input "52"
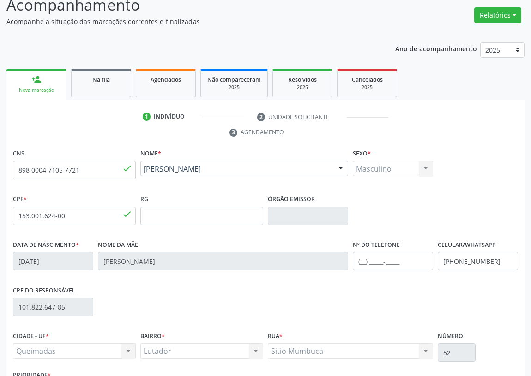
scroll to position [139, 0]
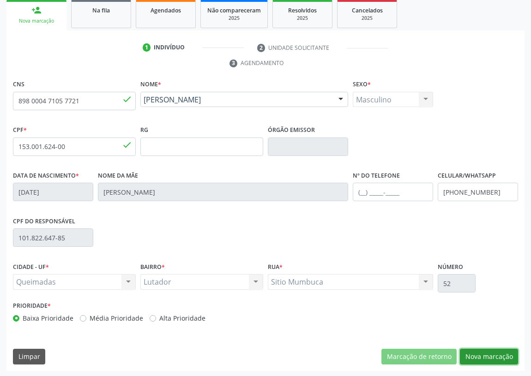
drag, startPoint x: 493, startPoint y: 353, endPoint x: 337, endPoint y: 333, distance: 157.4
click at [486, 352] on button "Nova marcação" at bounding box center [489, 357] width 58 height 16
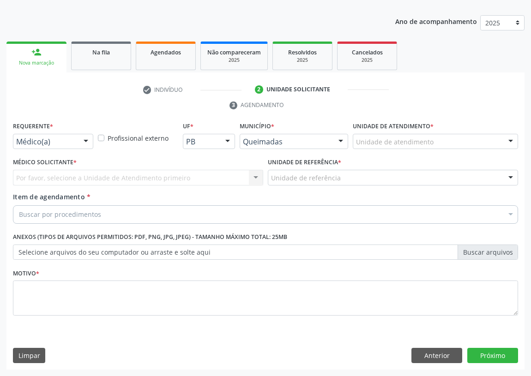
scroll to position [96, 0]
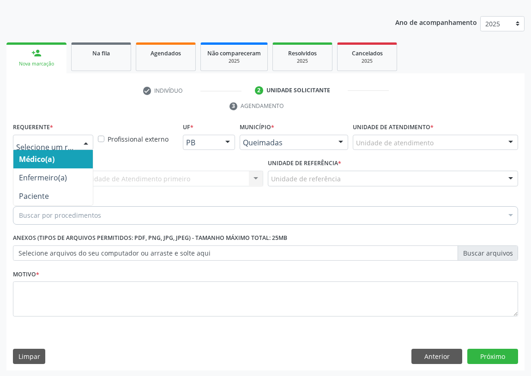
click at [87, 139] on div at bounding box center [86, 143] width 14 height 16
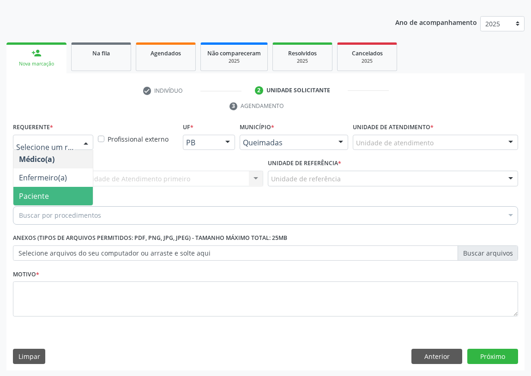
click at [83, 196] on span "Paciente" at bounding box center [52, 196] width 79 height 18
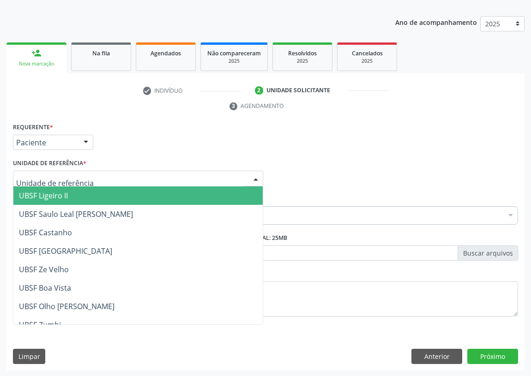
click at [242, 172] on div at bounding box center [138, 179] width 250 height 16
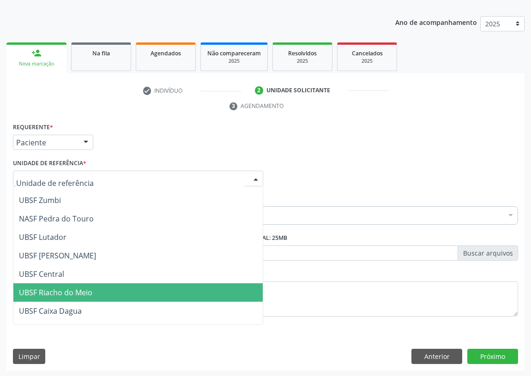
scroll to position [126, 0]
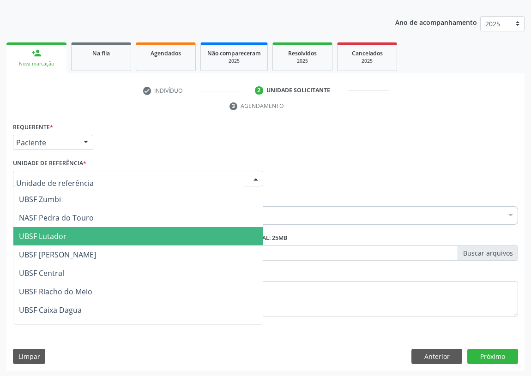
drag, startPoint x: 58, startPoint y: 233, endPoint x: 0, endPoint y: 250, distance: 60.1
click at [54, 236] on span "UBSF Lutador" at bounding box center [43, 236] width 48 height 10
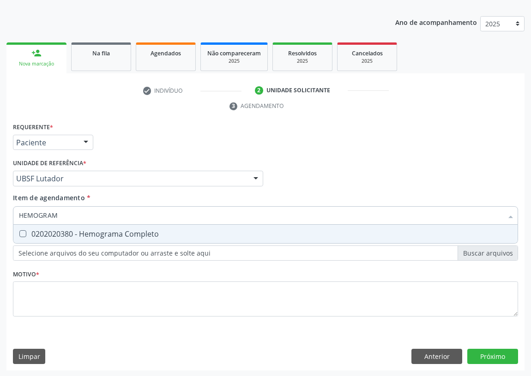
type input "HEMOGRAMA"
drag, startPoint x: 22, startPoint y: 232, endPoint x: 29, endPoint y: 224, distance: 10.5
click at [22, 230] on Completo at bounding box center [22, 233] width 7 height 7
click at [19, 231] on Completo "checkbox" at bounding box center [16, 234] width 6 height 6
checkbox Completo "true"
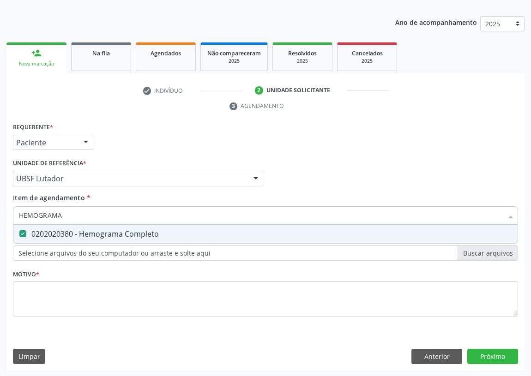
drag, startPoint x: 74, startPoint y: 212, endPoint x: 11, endPoint y: 220, distance: 63.4
click at [13, 221] on div "HEMOGRAMA" at bounding box center [265, 215] width 505 height 18
type input "P"
checkbox Completo "false"
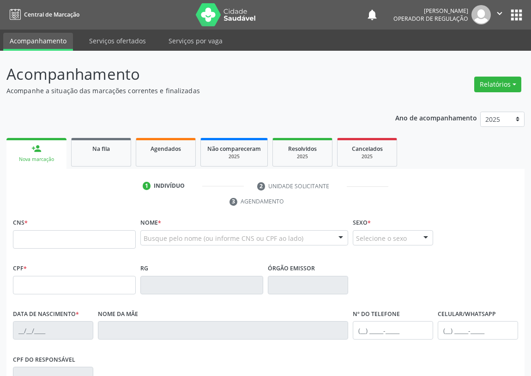
drag, startPoint x: 0, startPoint y: 0, endPoint x: 261, endPoint y: 97, distance: 278.8
click at [273, 90] on p "Acompanhe a situação das marcações correntes e finalizadas" at bounding box center [187, 91] width 363 height 10
drag, startPoint x: 17, startPoint y: 238, endPoint x: 20, endPoint y: 234, distance: 5.0
click at [20, 234] on input "text" at bounding box center [74, 239] width 123 height 18
click at [19, 239] on input "text" at bounding box center [74, 239] width 123 height 18
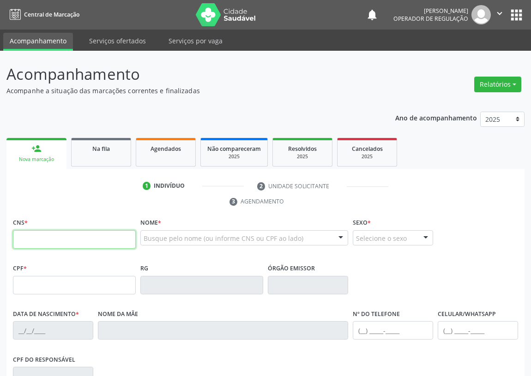
click at [16, 235] on input "text" at bounding box center [74, 239] width 123 height 18
drag, startPoint x: 85, startPoint y: 242, endPoint x: 0, endPoint y: 268, distance: 88.5
click at [0, 268] on div "Acompanhamento Acompanhe a situação das marcações correntes e finalizadas Relat…" at bounding box center [265, 284] width 531 height 466
type input "898 0047 1057 721"
click at [522, 8] on button "apps" at bounding box center [517, 15] width 16 height 16
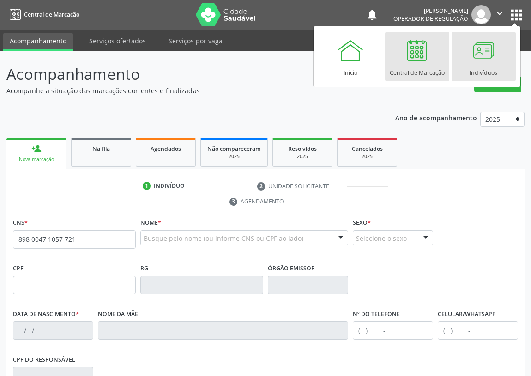
click at [483, 48] on div at bounding box center [484, 50] width 28 height 28
